Goal: Check status

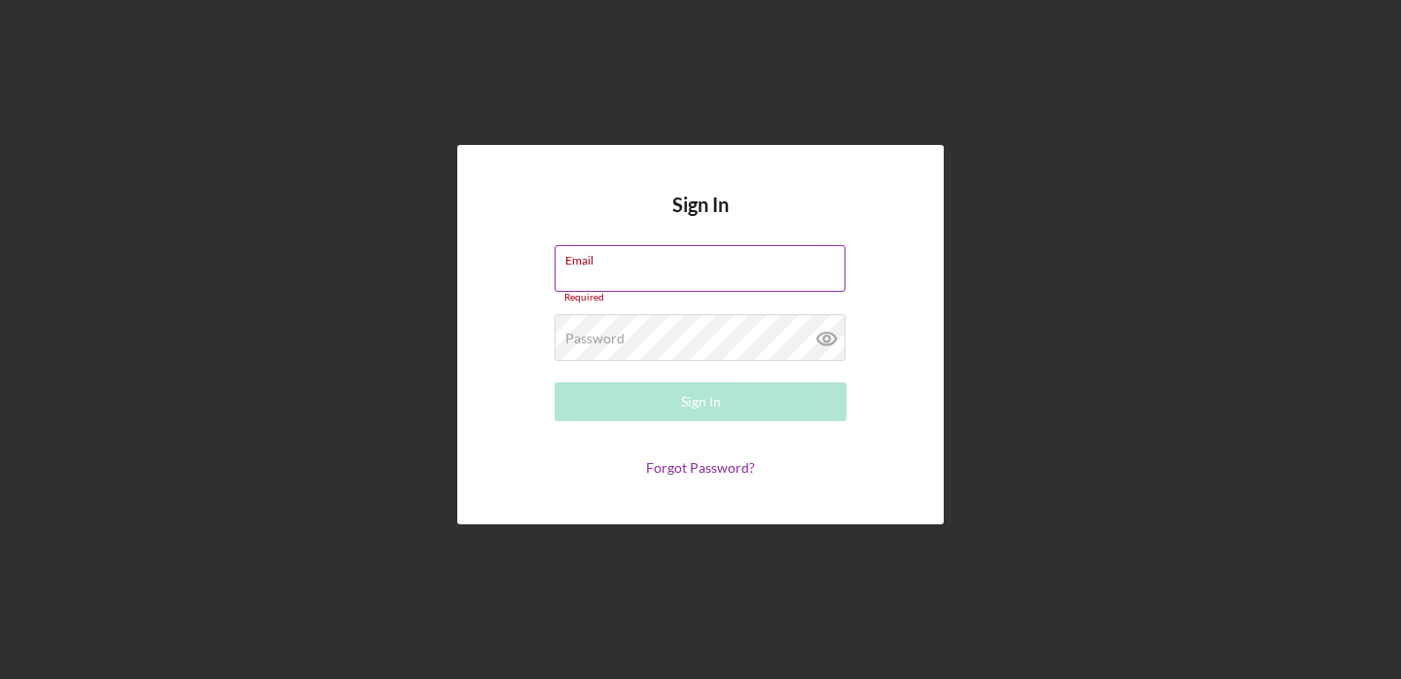
type input "[PERSON_NAME][EMAIL_ADDRESS][DOMAIN_NAME]"
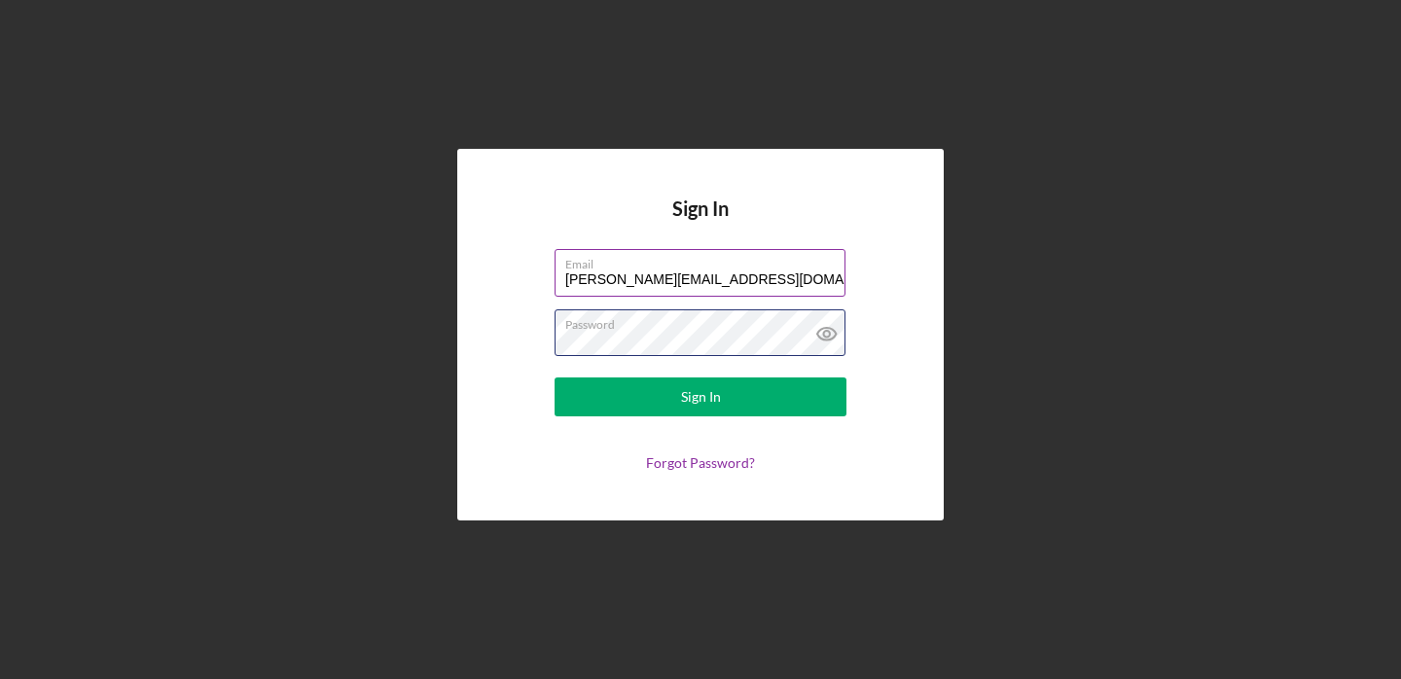
click at [554, 377] on button "Sign In" at bounding box center [700, 396] width 292 height 39
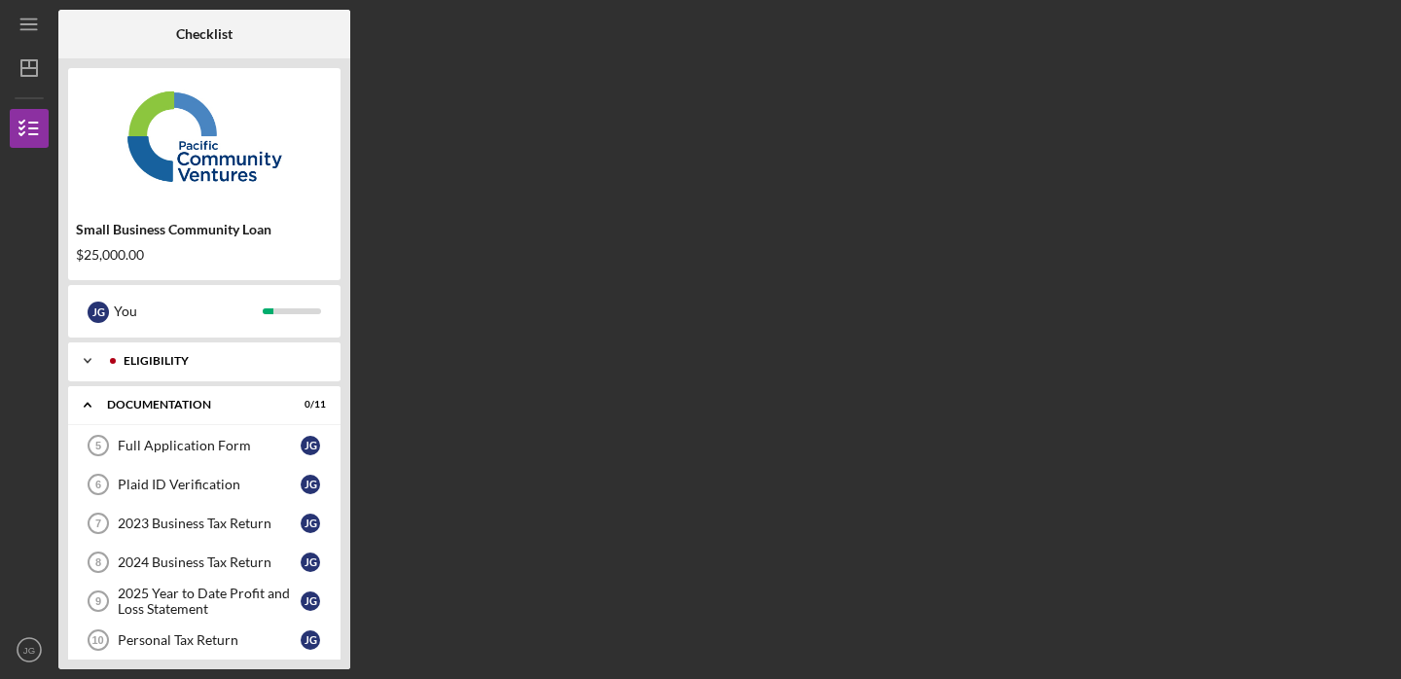
click at [236, 360] on div "Eligibility" at bounding box center [220, 361] width 193 height 12
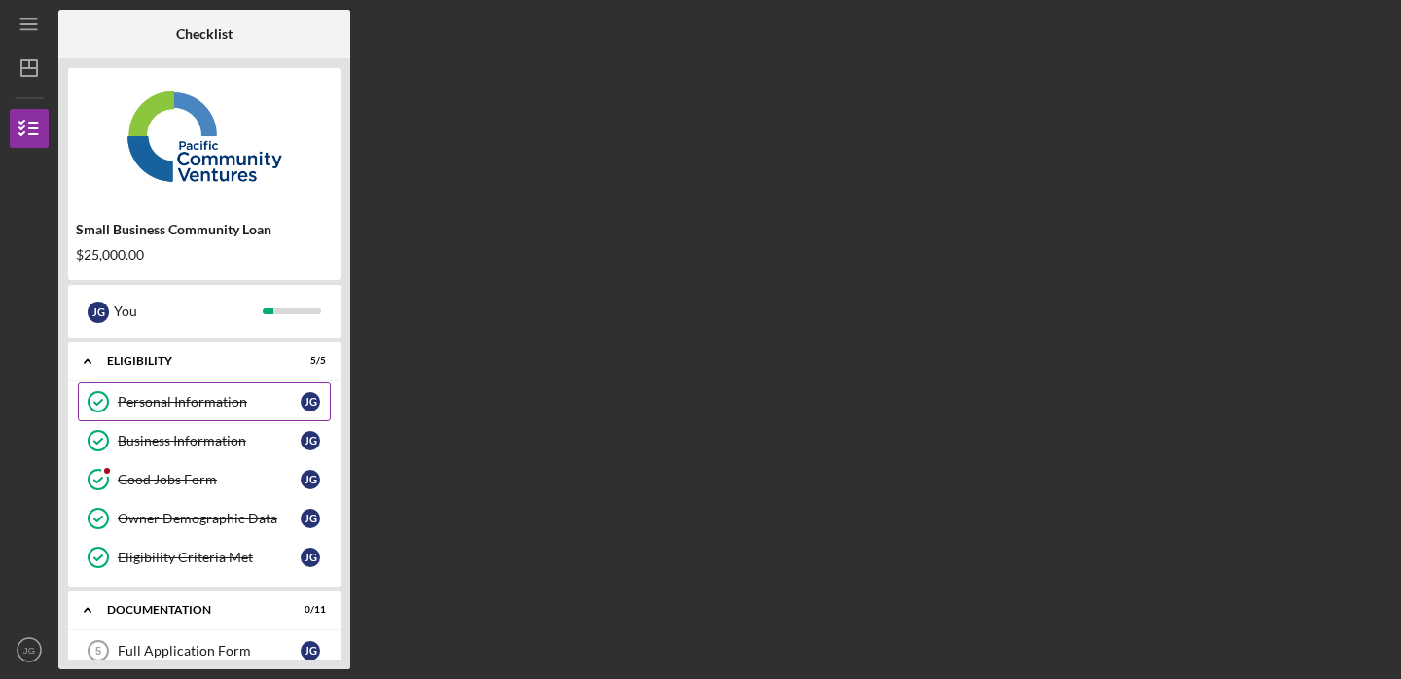
click at [209, 401] on div "Personal Information" at bounding box center [209, 402] width 183 height 16
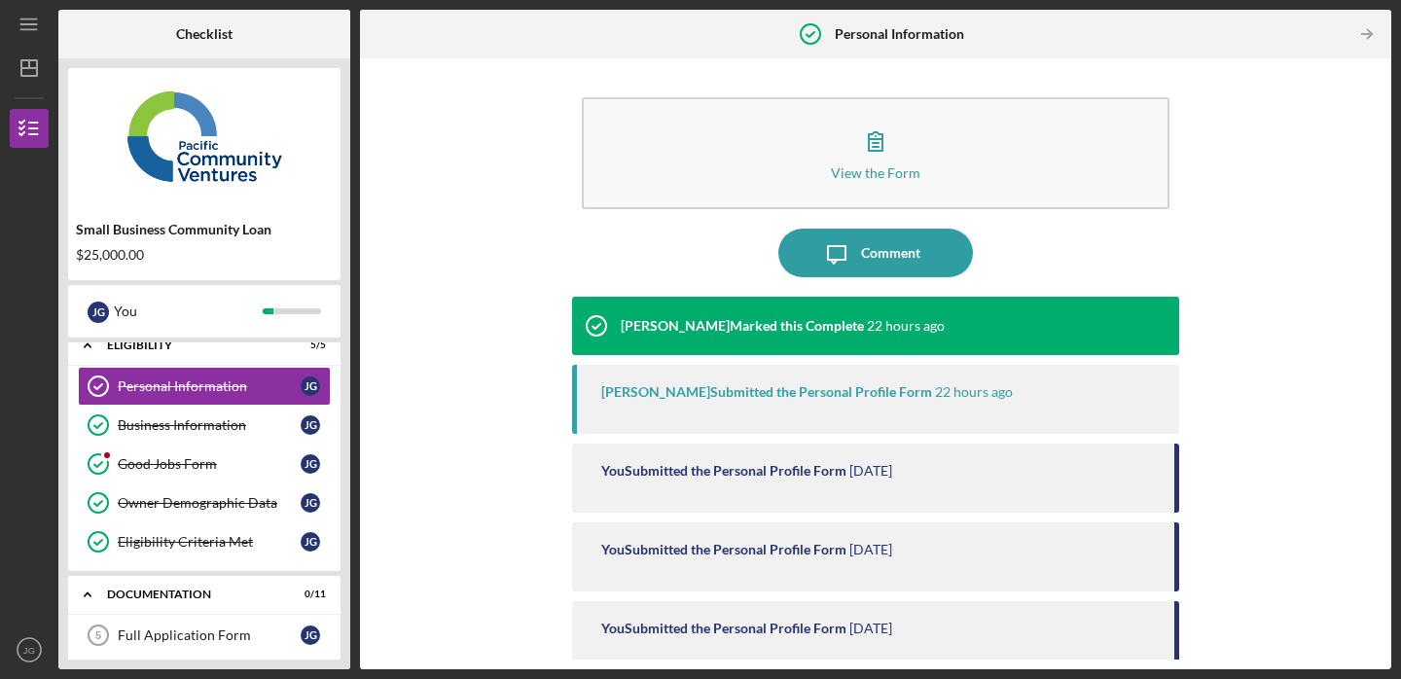
scroll to position [26, 0]
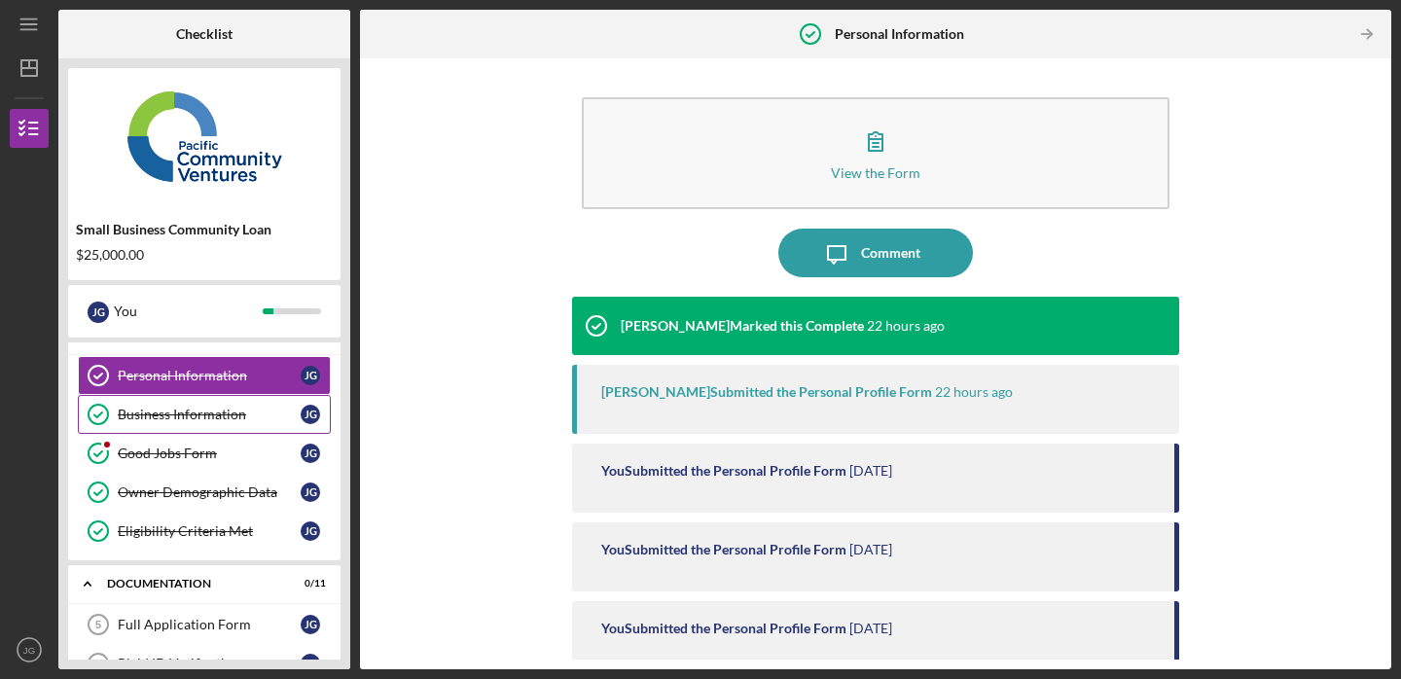
click at [234, 417] on div "Business Information" at bounding box center [209, 415] width 183 height 16
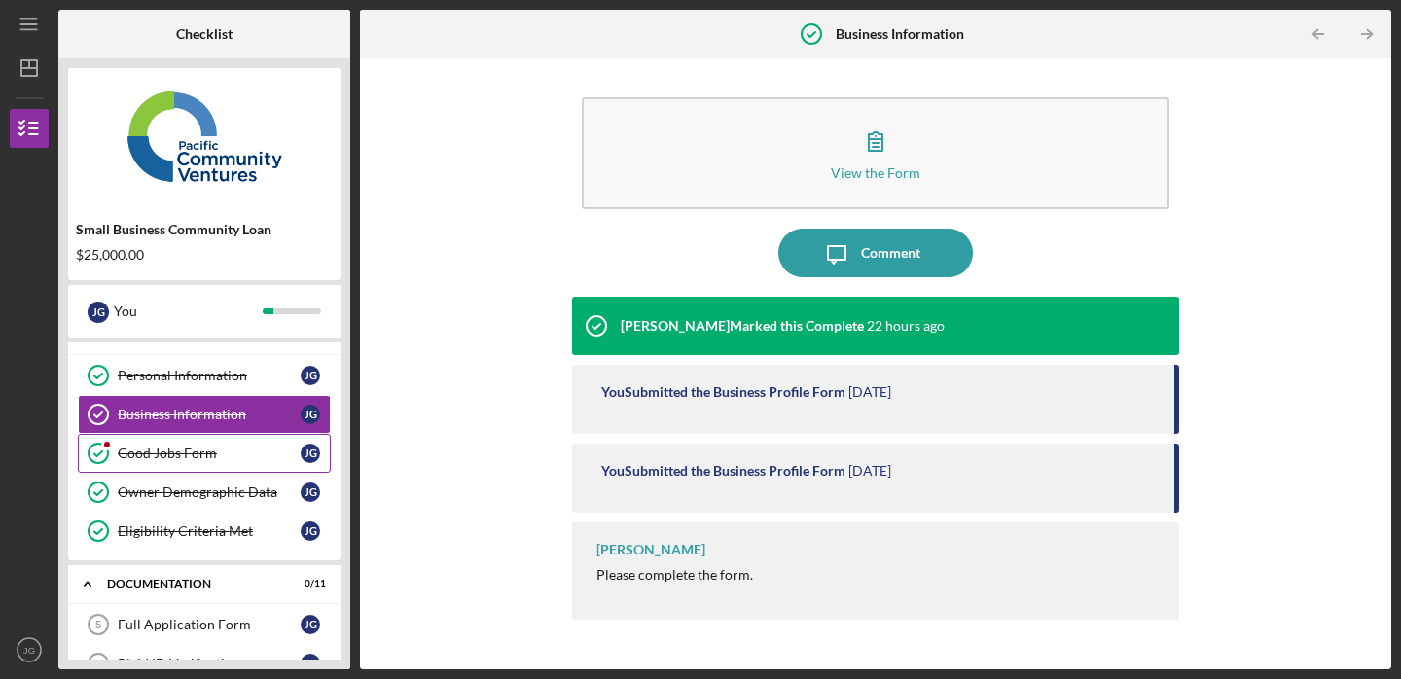
click at [198, 455] on div "Good Jobs Form" at bounding box center [209, 453] width 183 height 16
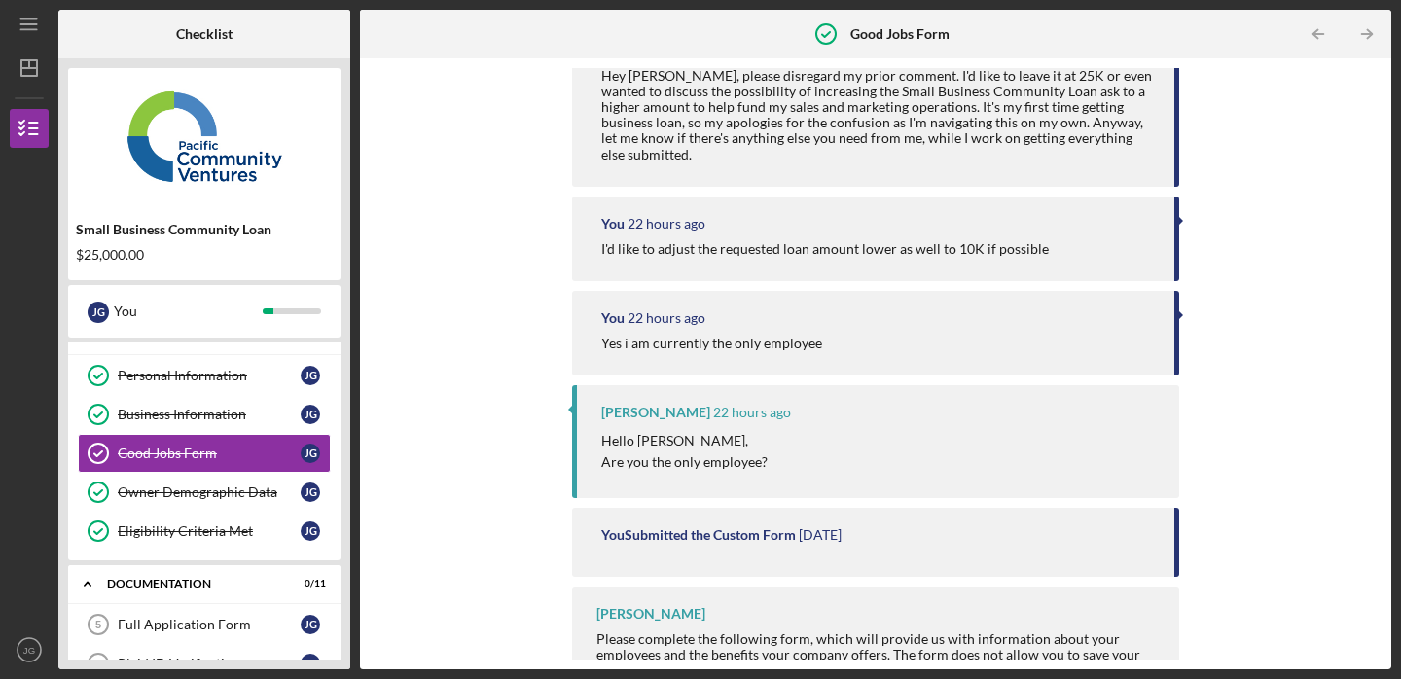
scroll to position [551, 0]
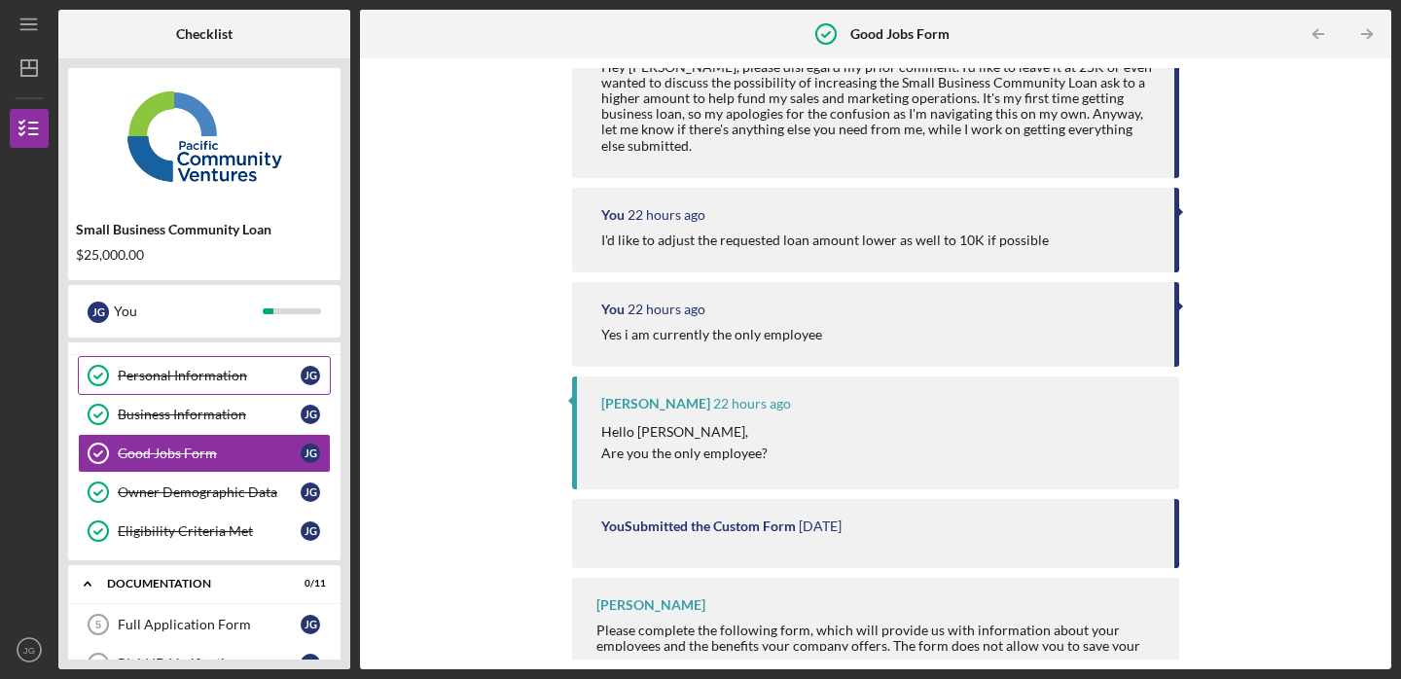
click at [243, 371] on div "Personal Information" at bounding box center [209, 376] width 183 height 16
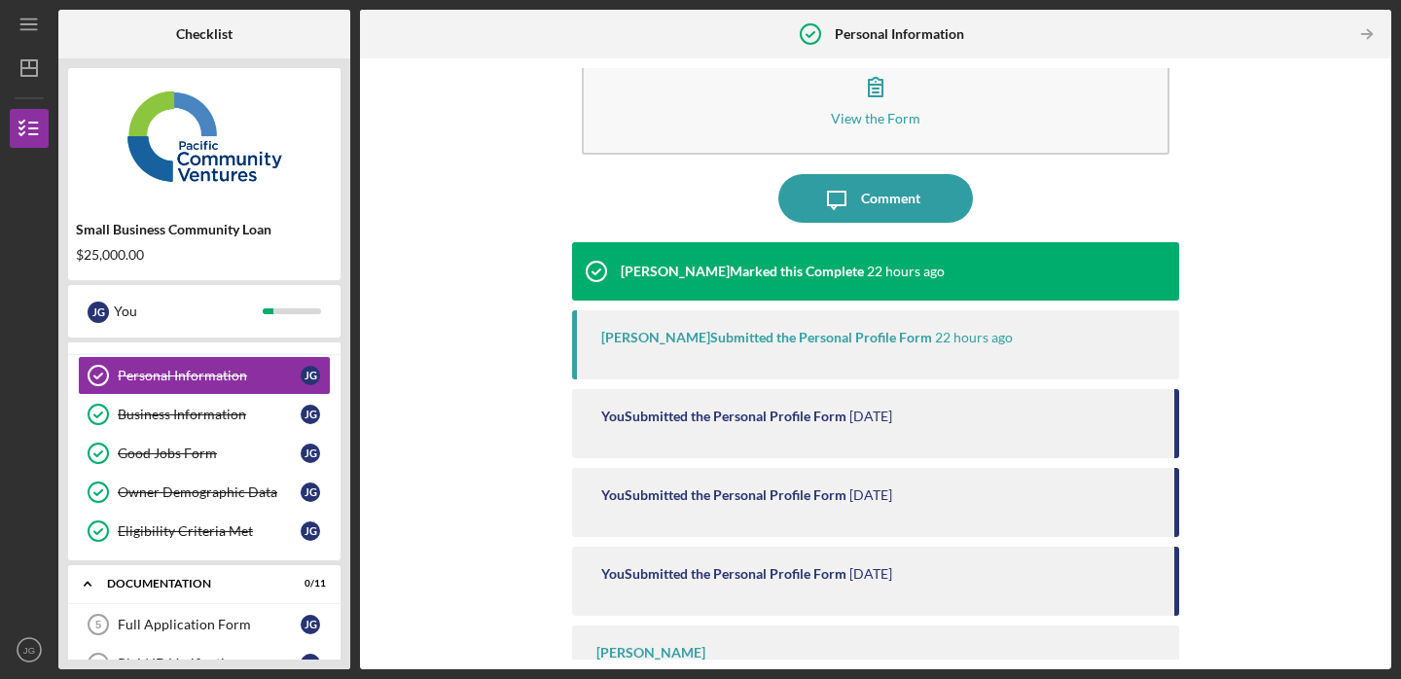
scroll to position [118, 0]
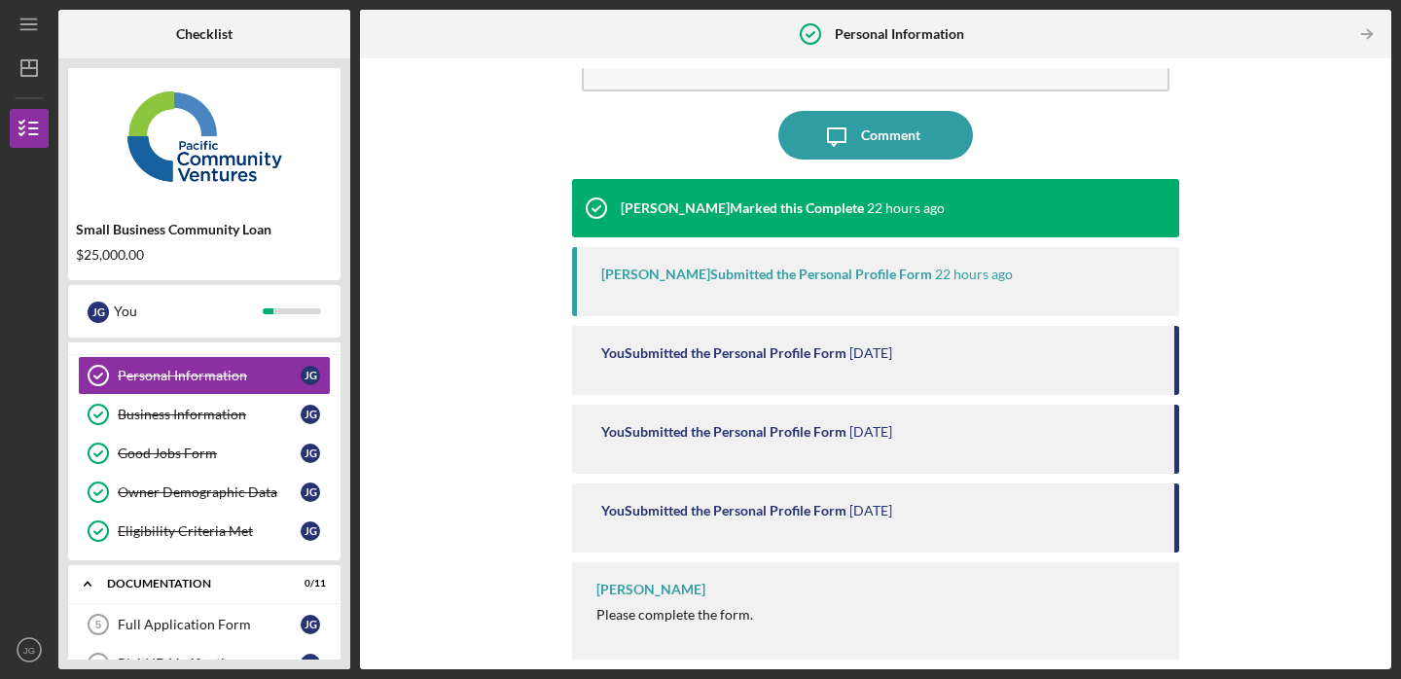
drag, startPoint x: 714, startPoint y: 584, endPoint x: 570, endPoint y: 584, distance: 144.0
click at [562, 589] on div "View the Form Form Icon/Message Comment [PERSON_NAME] Marked this Complete 22 h…" at bounding box center [876, 363] width 1012 height 591
copy div "[PERSON_NAME]"
click at [243, 417] on div "Business Information" at bounding box center [209, 415] width 183 height 16
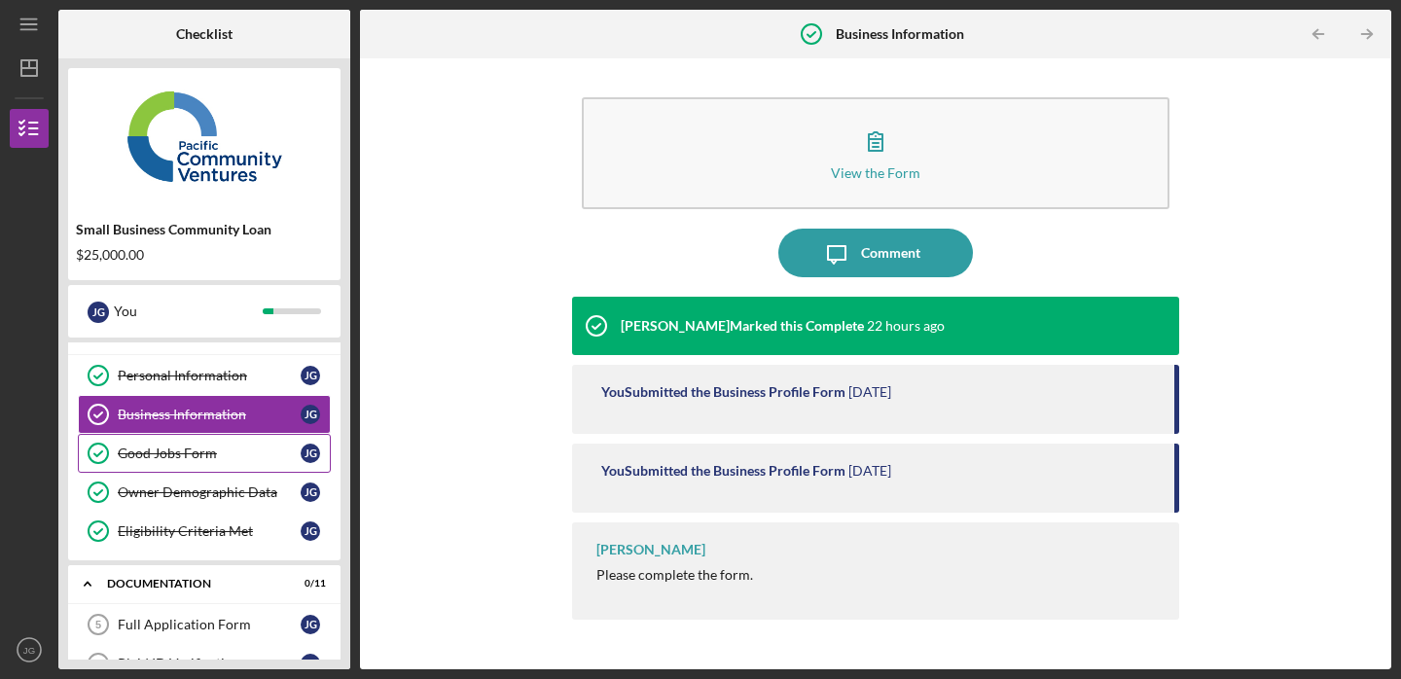
click at [218, 453] on div "Good Jobs Form" at bounding box center [209, 453] width 183 height 16
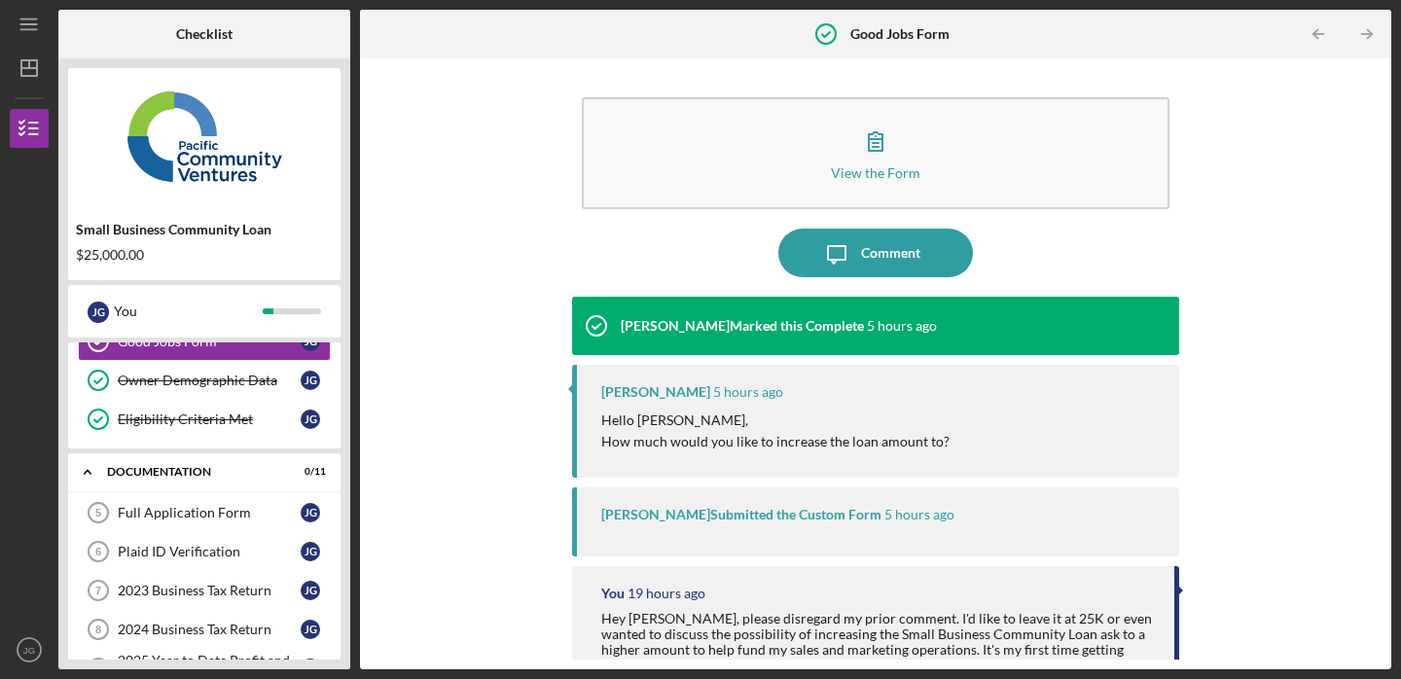
scroll to position [146, 0]
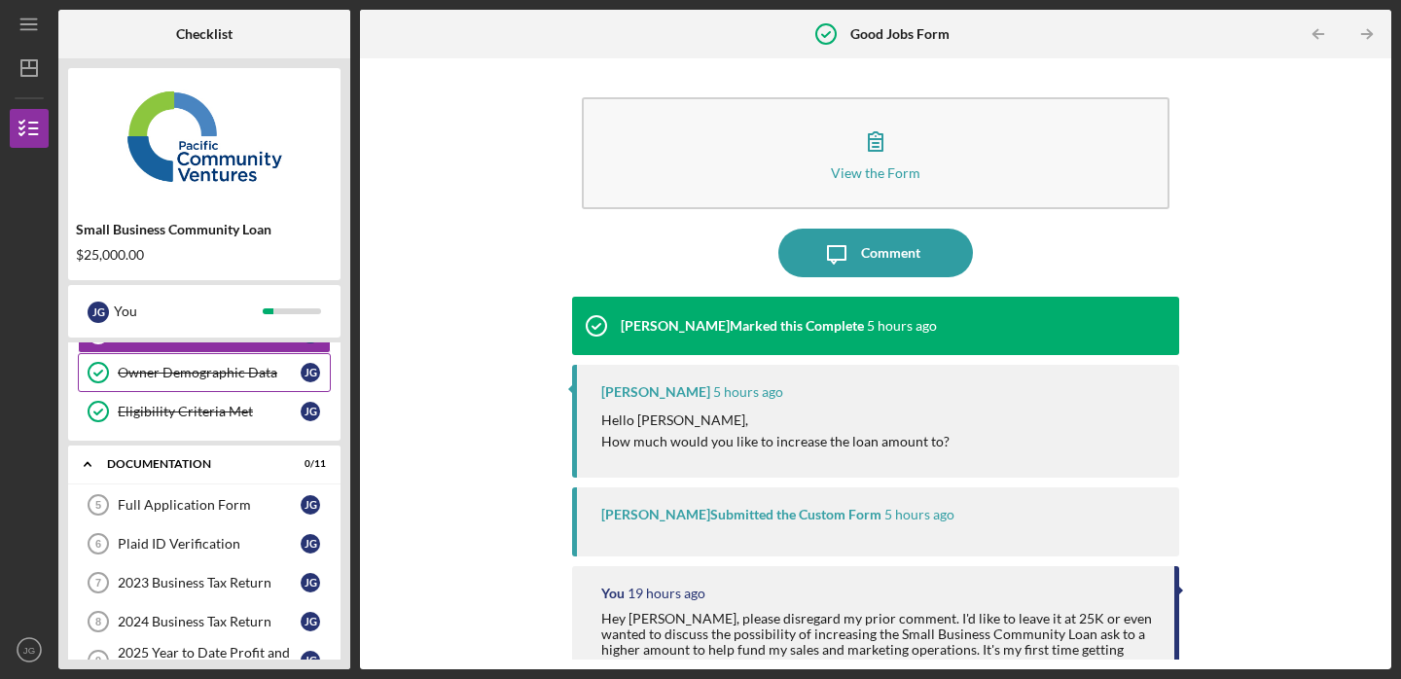
click at [240, 362] on link "Owner Demographic Data Owner Demographic Data [PERSON_NAME]" at bounding box center [204, 372] width 253 height 39
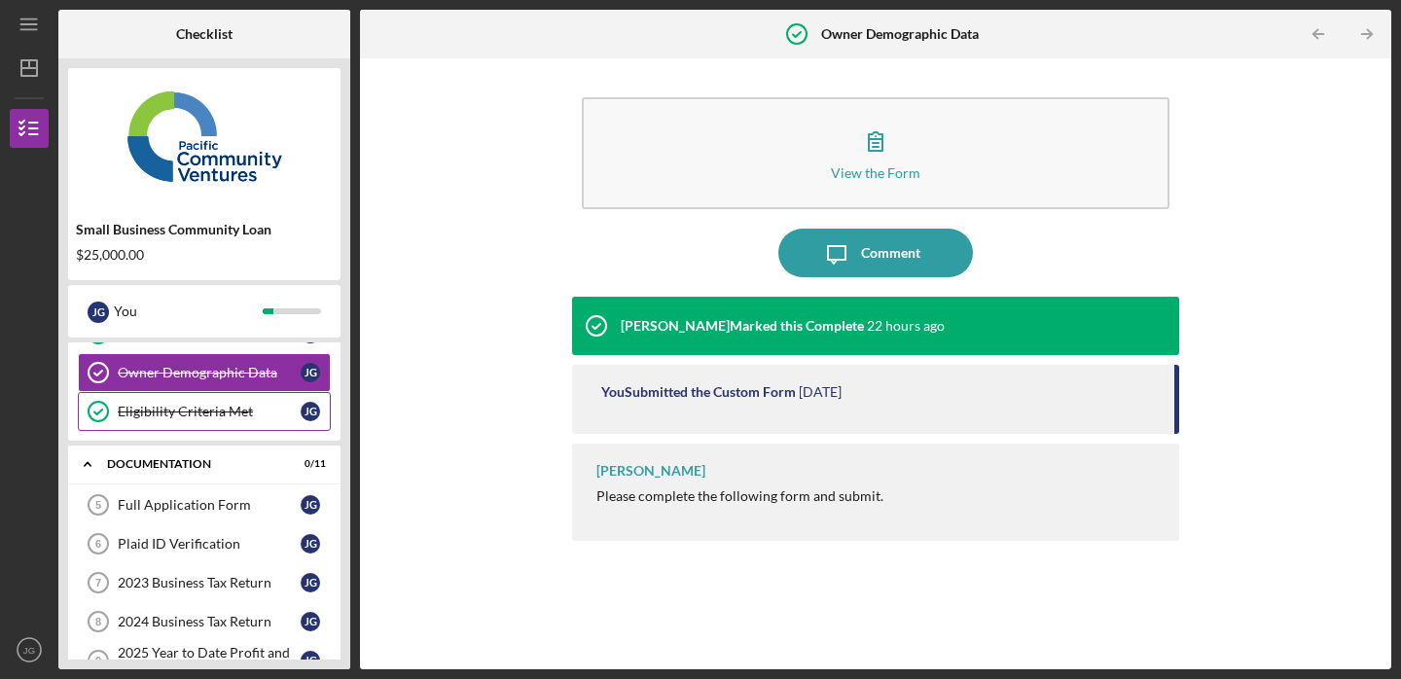
click at [249, 424] on link "Eligibility Criteria Met Eligibility Criteria Met [PERSON_NAME]" at bounding box center [204, 411] width 253 height 39
